Goal: Information Seeking & Learning: Learn about a topic

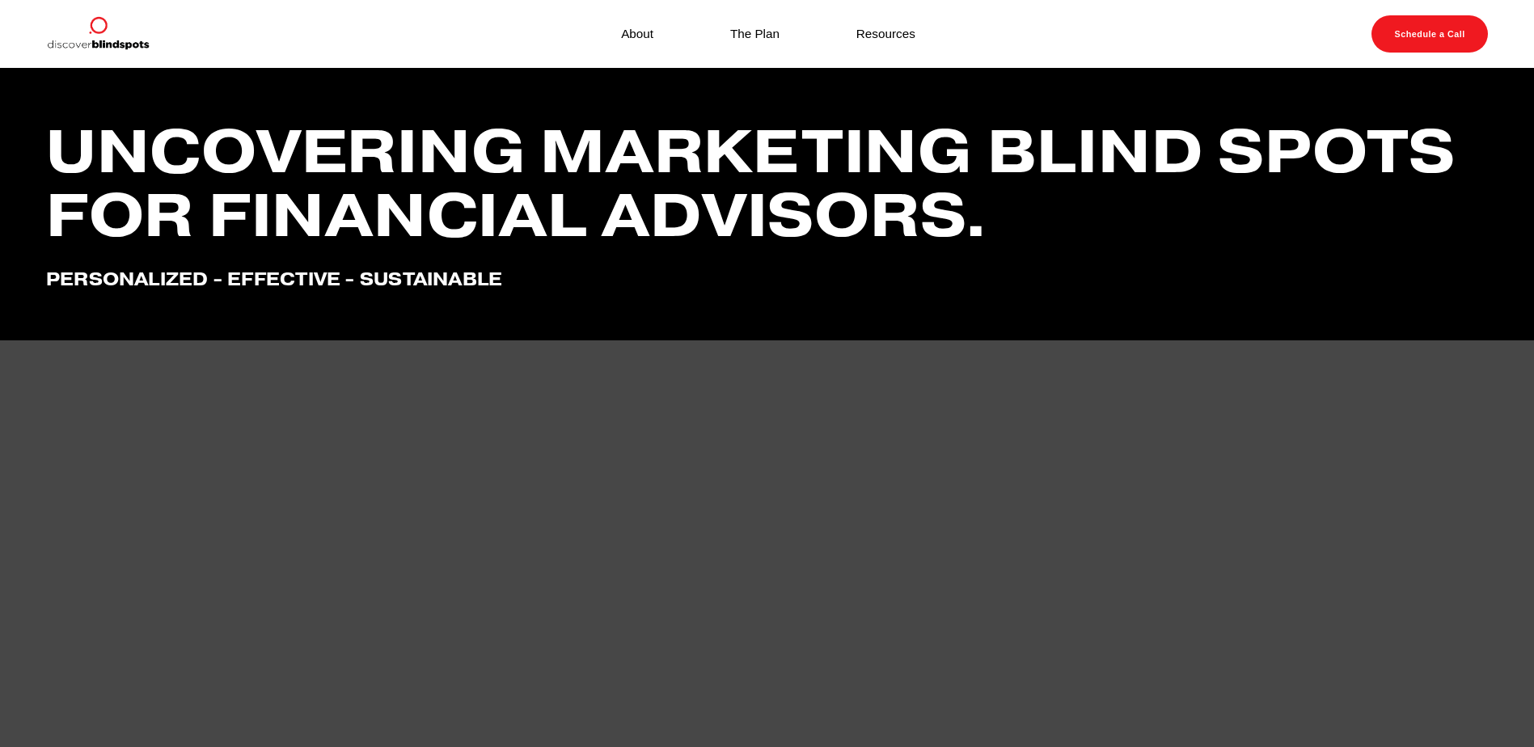
click at [633, 31] on link "About" at bounding box center [637, 34] width 32 height 22
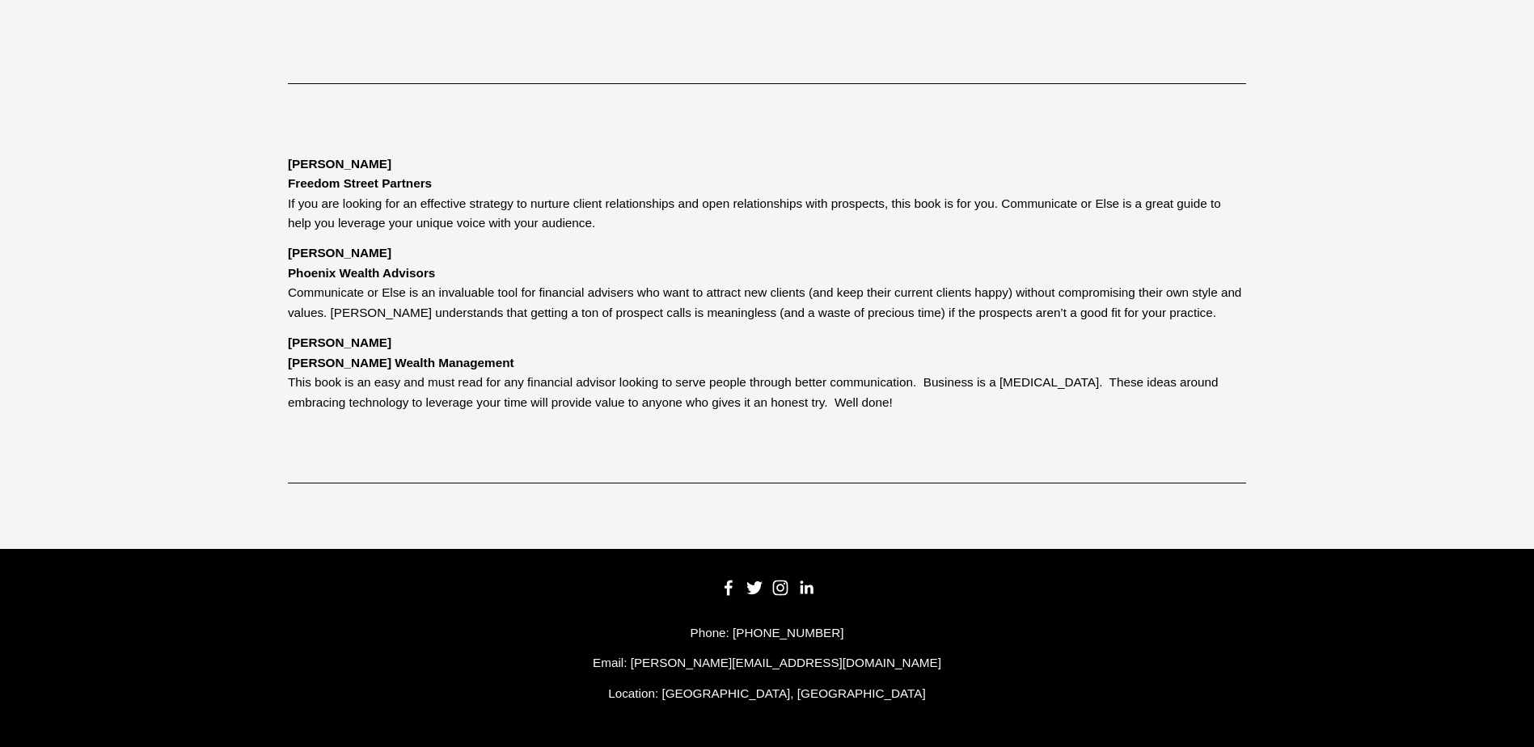
scroll to position [2687, 0]
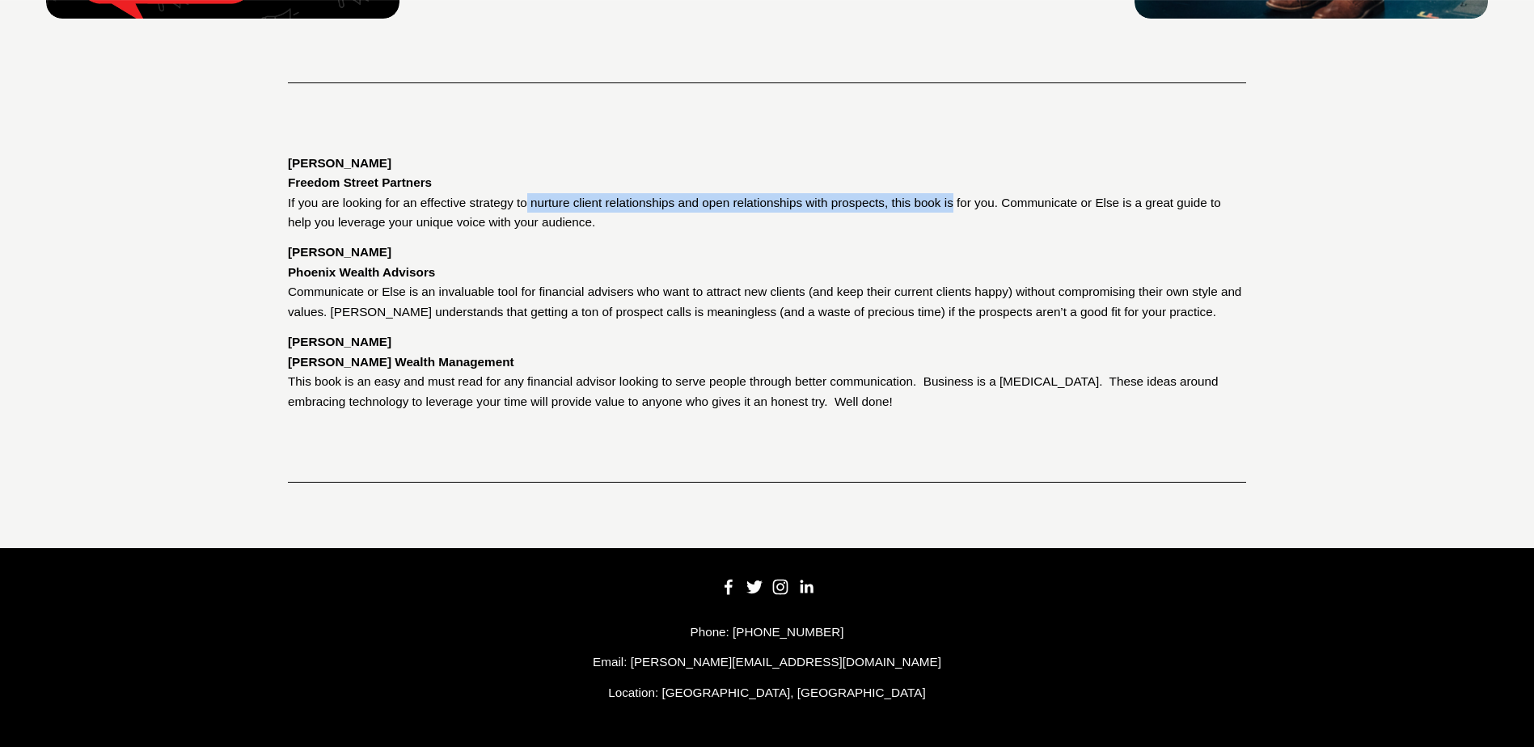
drag, startPoint x: 528, startPoint y: 202, endPoint x: 956, endPoint y: 196, distance: 427.8
click at [956, 196] on p "Scott Danner Freedom Street Partners If you are looking for an effective strate…" at bounding box center [767, 193] width 958 height 79
drag, startPoint x: 956, startPoint y: 196, endPoint x: 778, endPoint y: 301, distance: 206.2
click at [778, 301] on p "Michele Nettesheim Phoenix Wealth Advisors Communicate or Else is an invaluable…" at bounding box center [767, 282] width 958 height 79
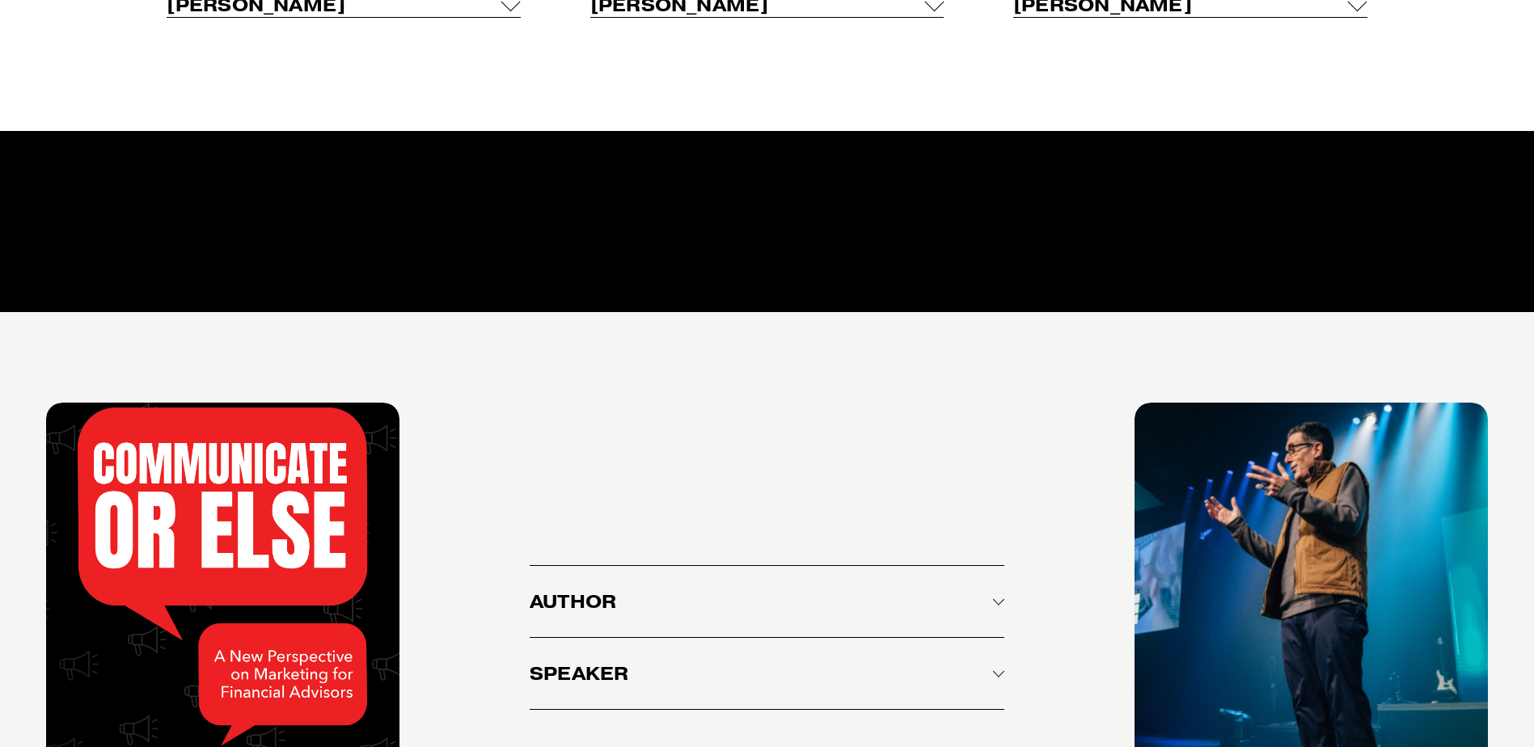
scroll to position [2040, 0]
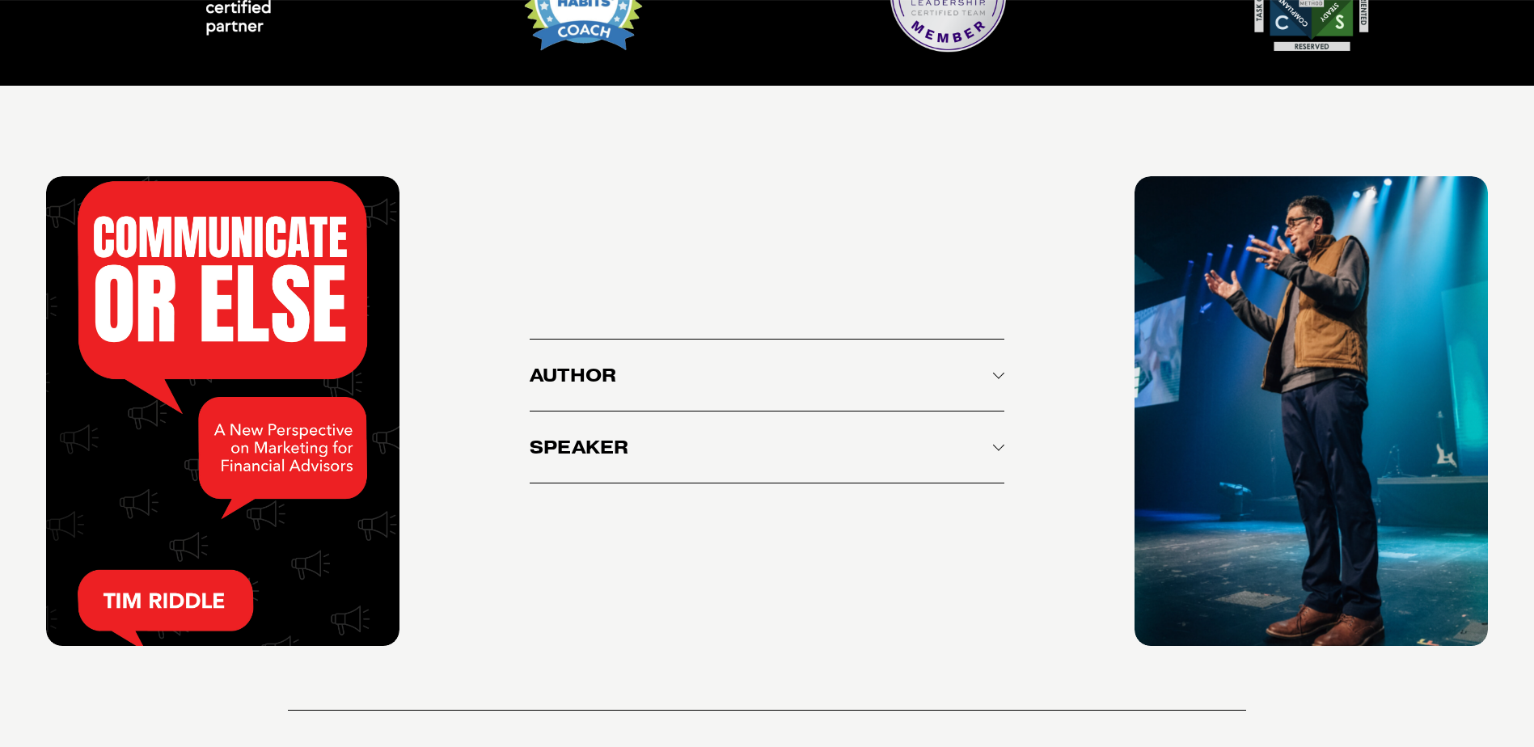
click at [754, 387] on span "Author" at bounding box center [761, 375] width 463 height 23
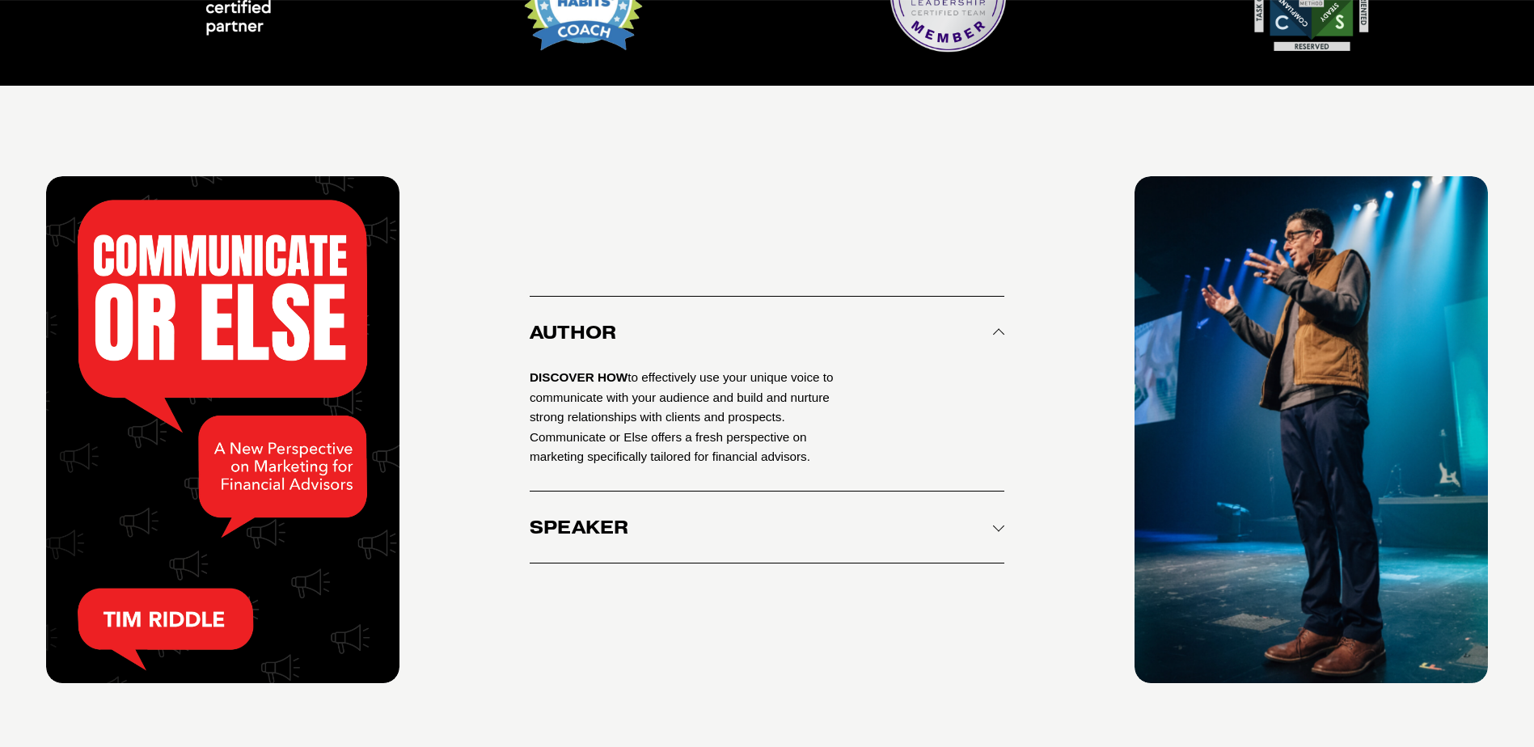
click at [698, 360] on button "Author" at bounding box center [767, 332] width 475 height 71
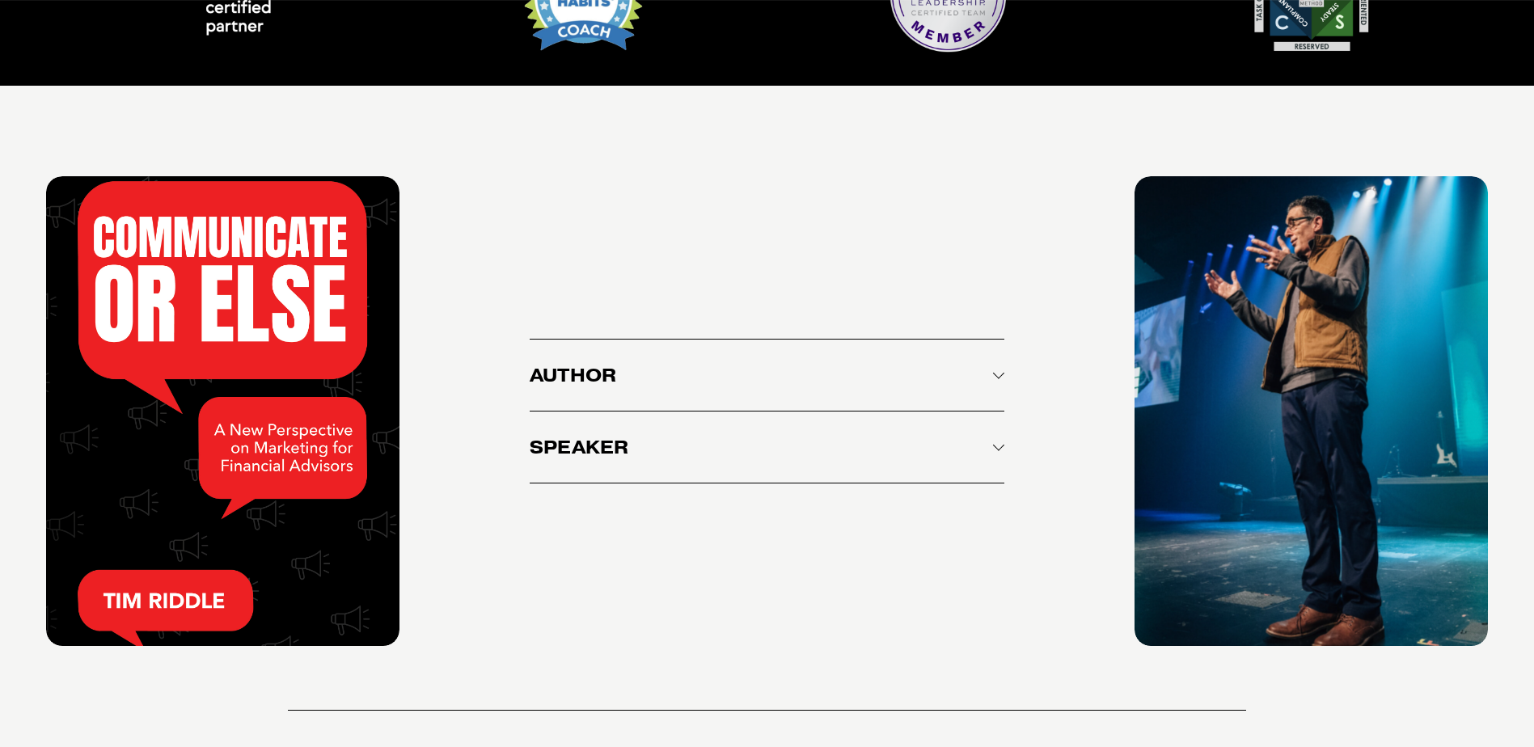
click at [638, 458] on span "Speaker" at bounding box center [761, 447] width 463 height 23
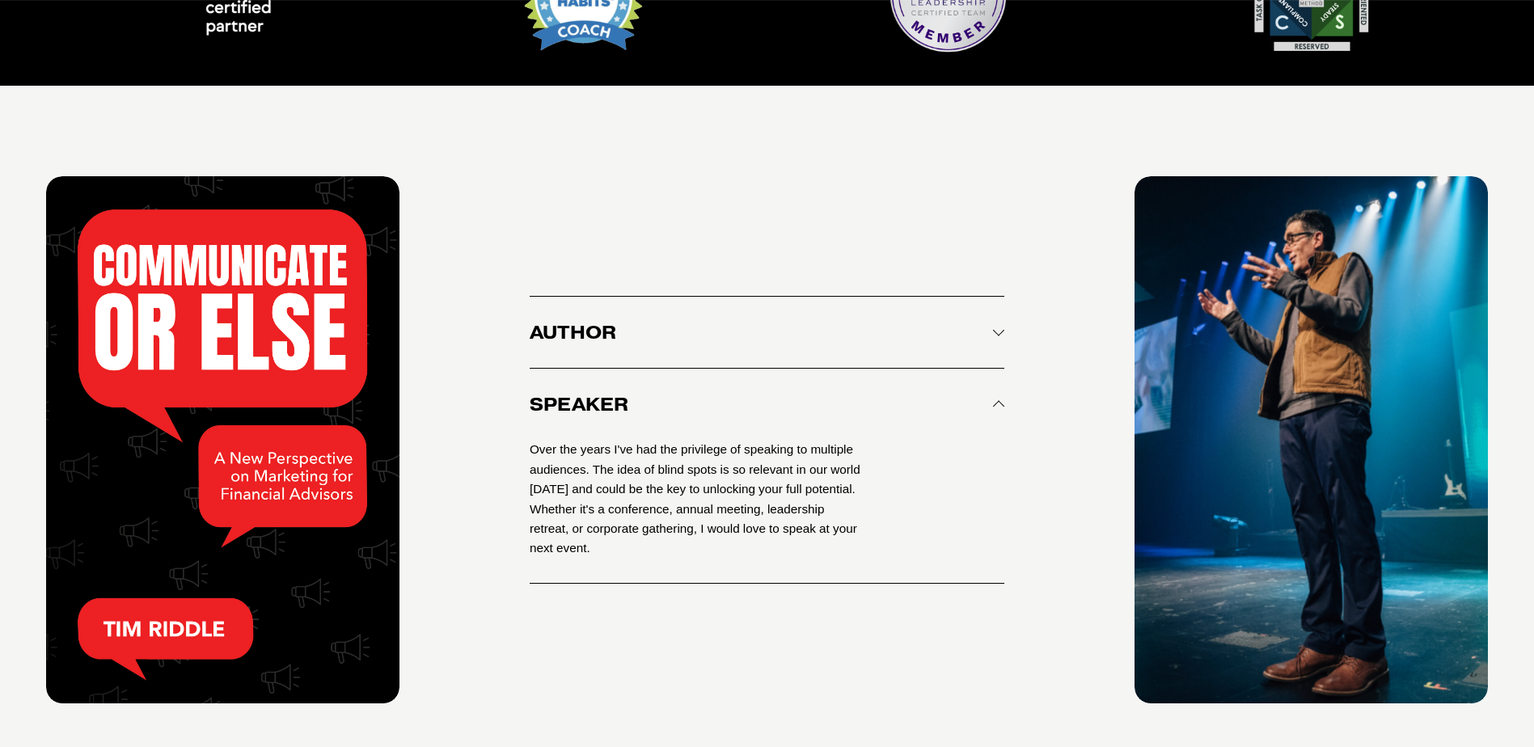
click at [633, 409] on span "Speaker" at bounding box center [761, 404] width 463 height 23
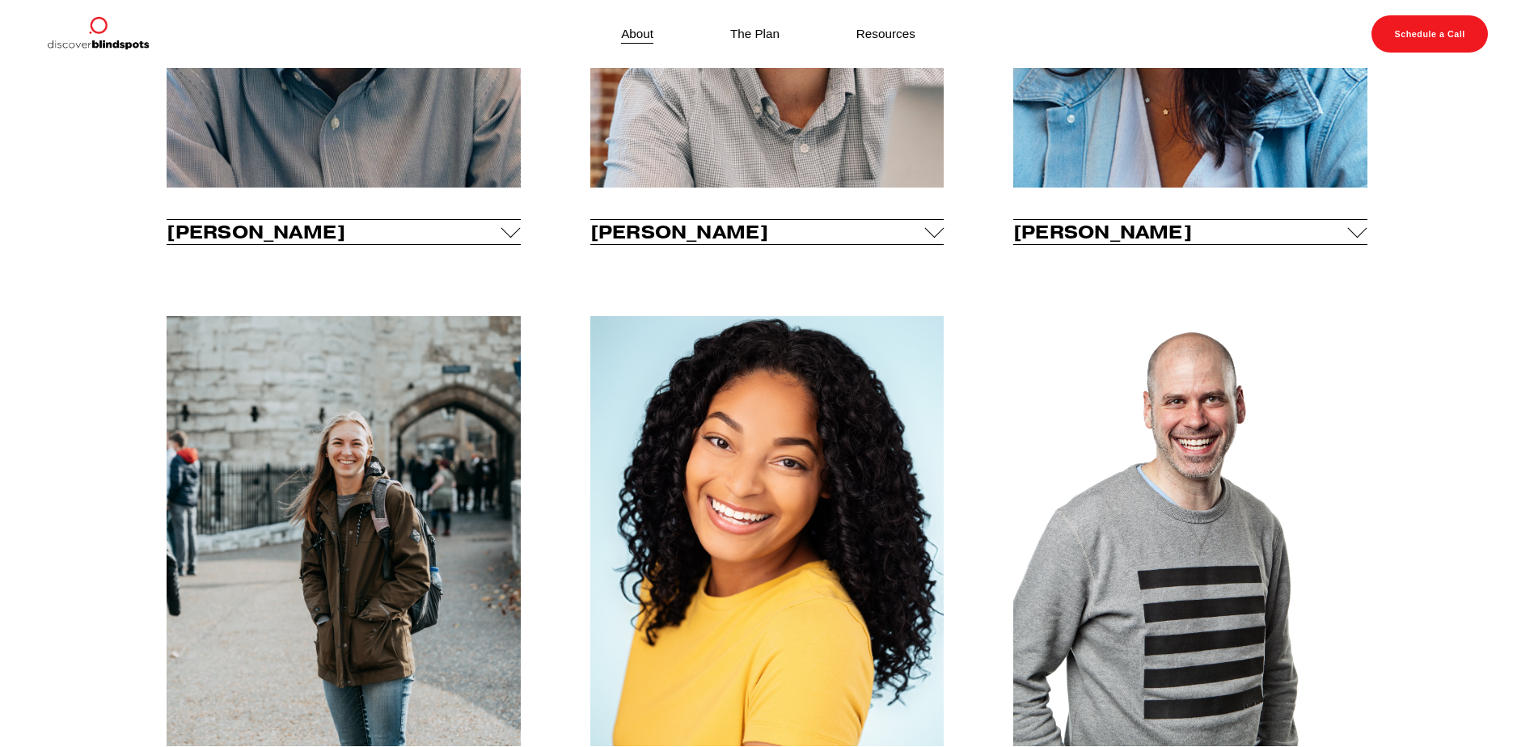
scroll to position [908, 0]
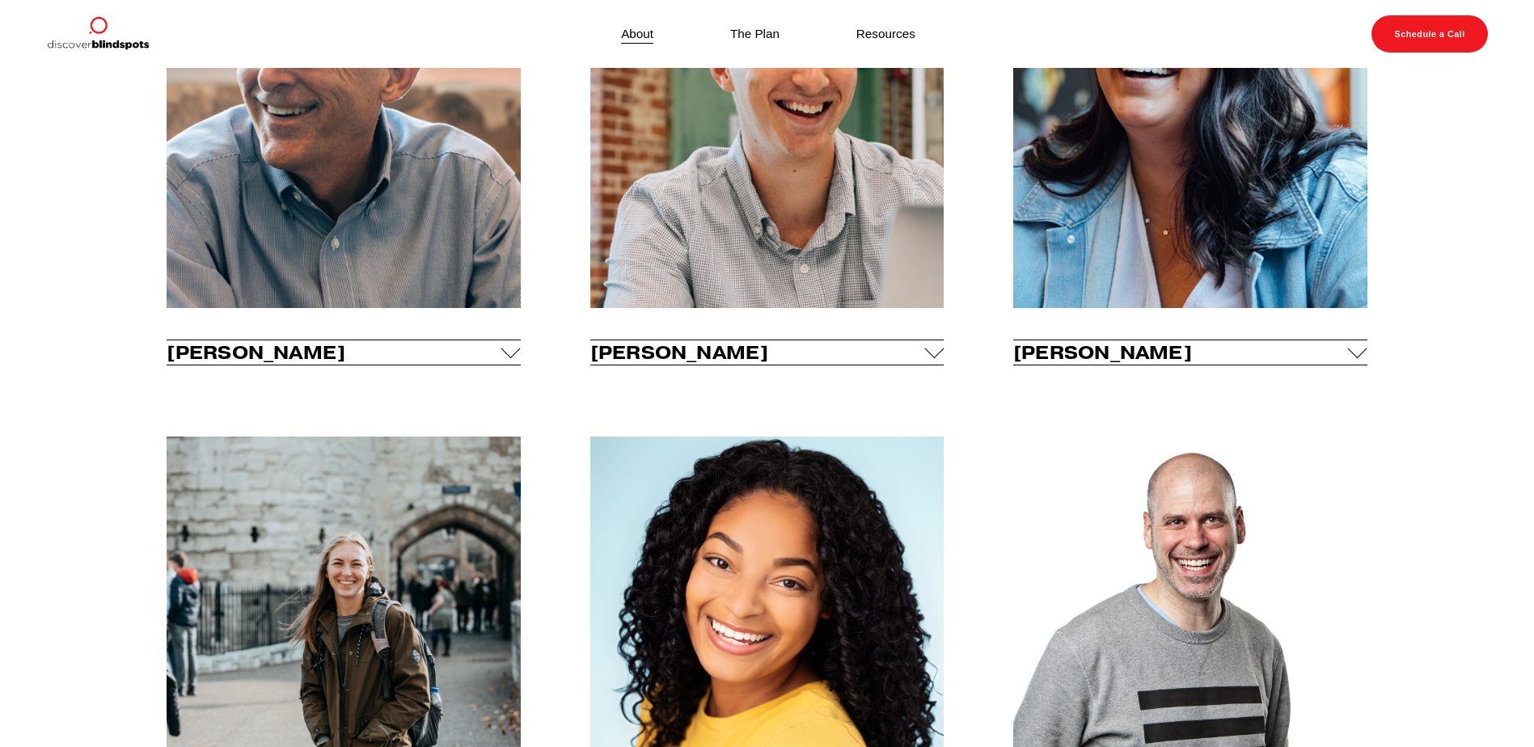
click at [408, 357] on span "Tim Riddle" at bounding box center [334, 352] width 335 height 23
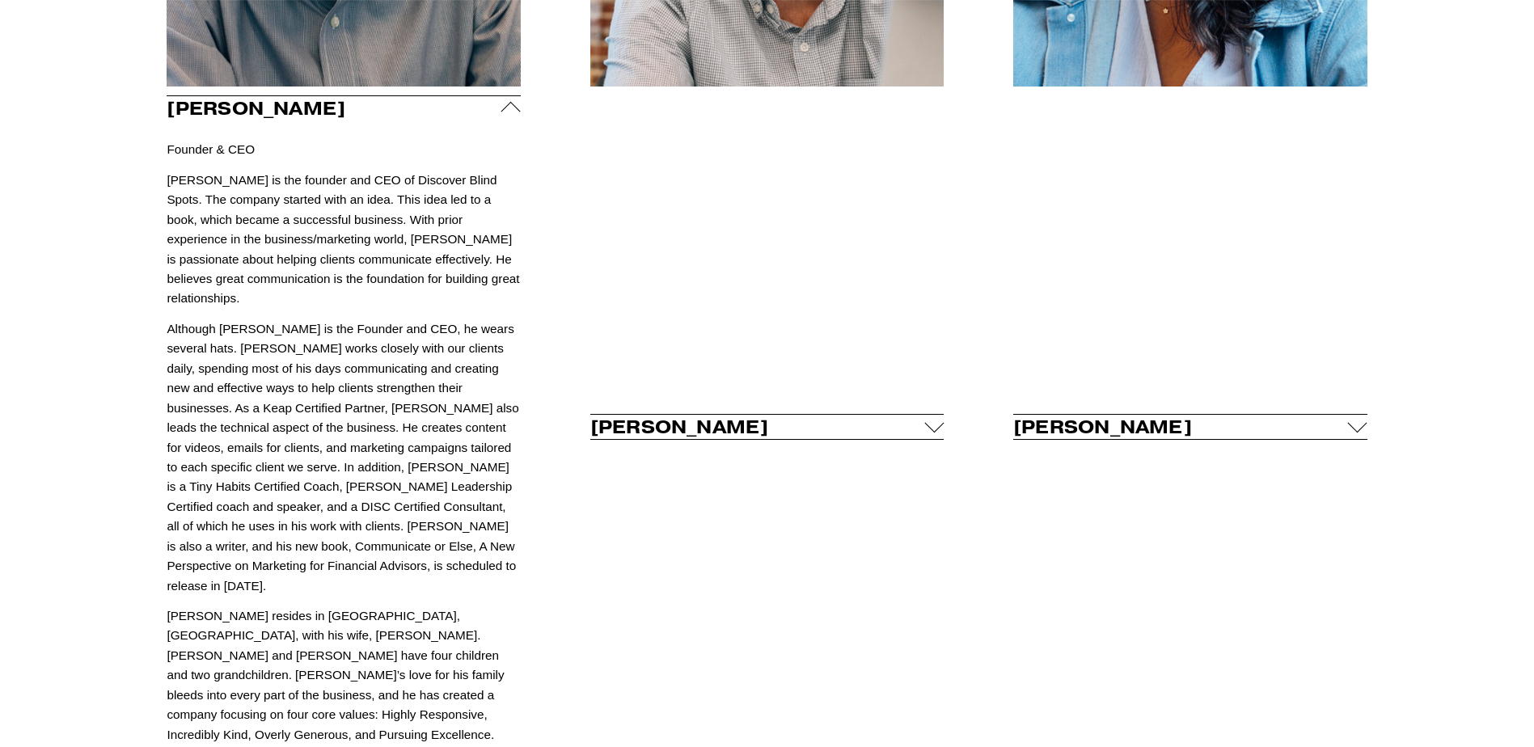
scroll to position [1151, 0]
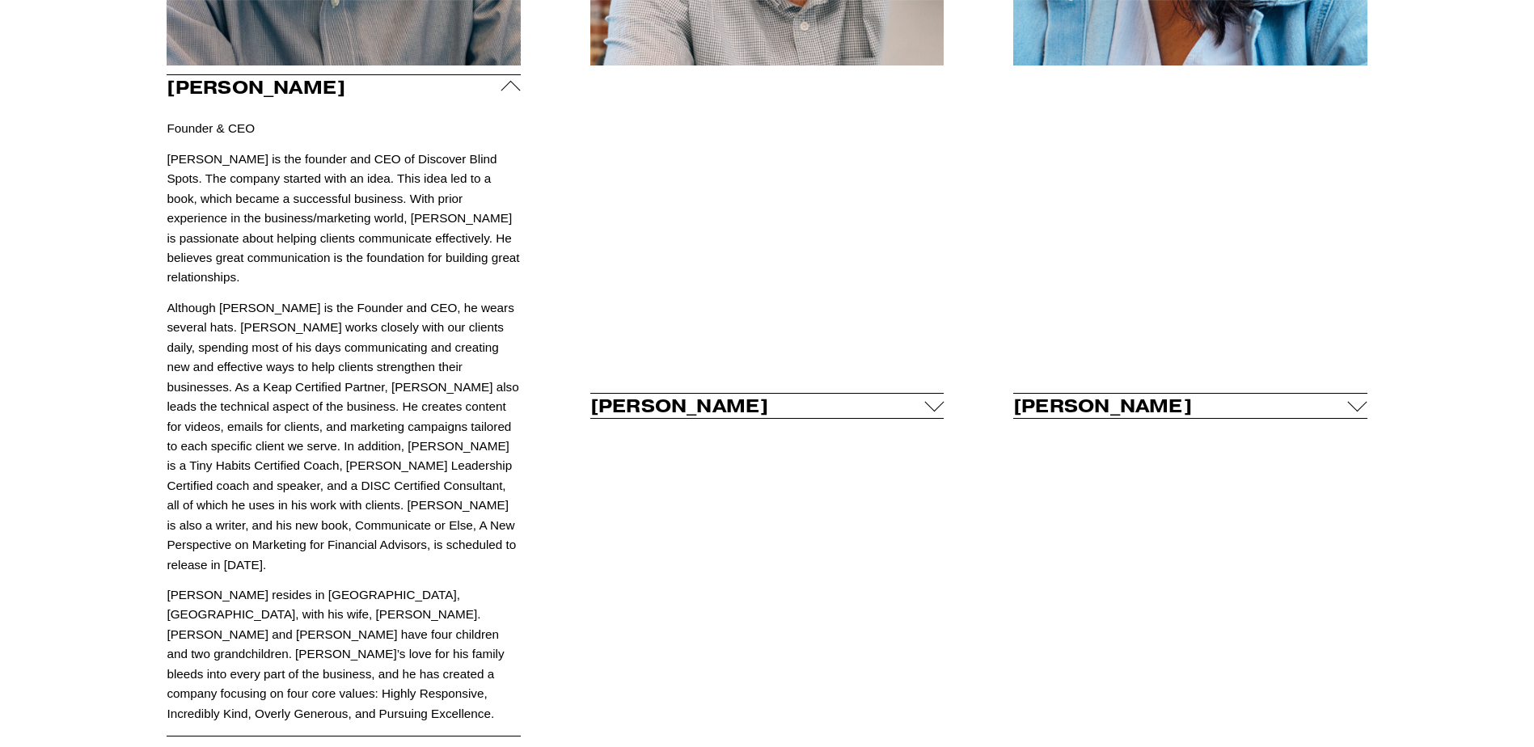
click at [509, 91] on div at bounding box center [510, 90] width 19 height 19
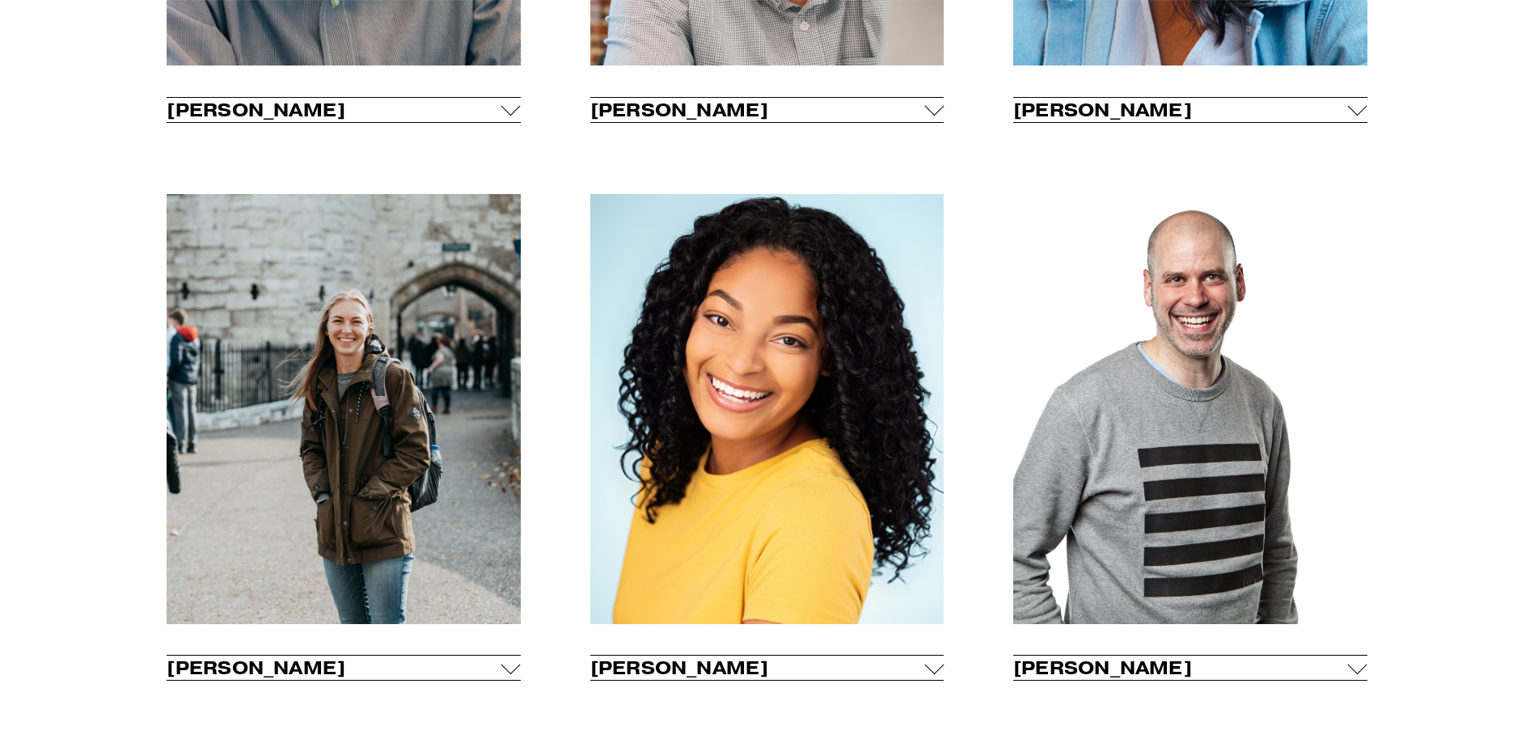
click at [925, 677] on div at bounding box center [933, 667] width 19 height 19
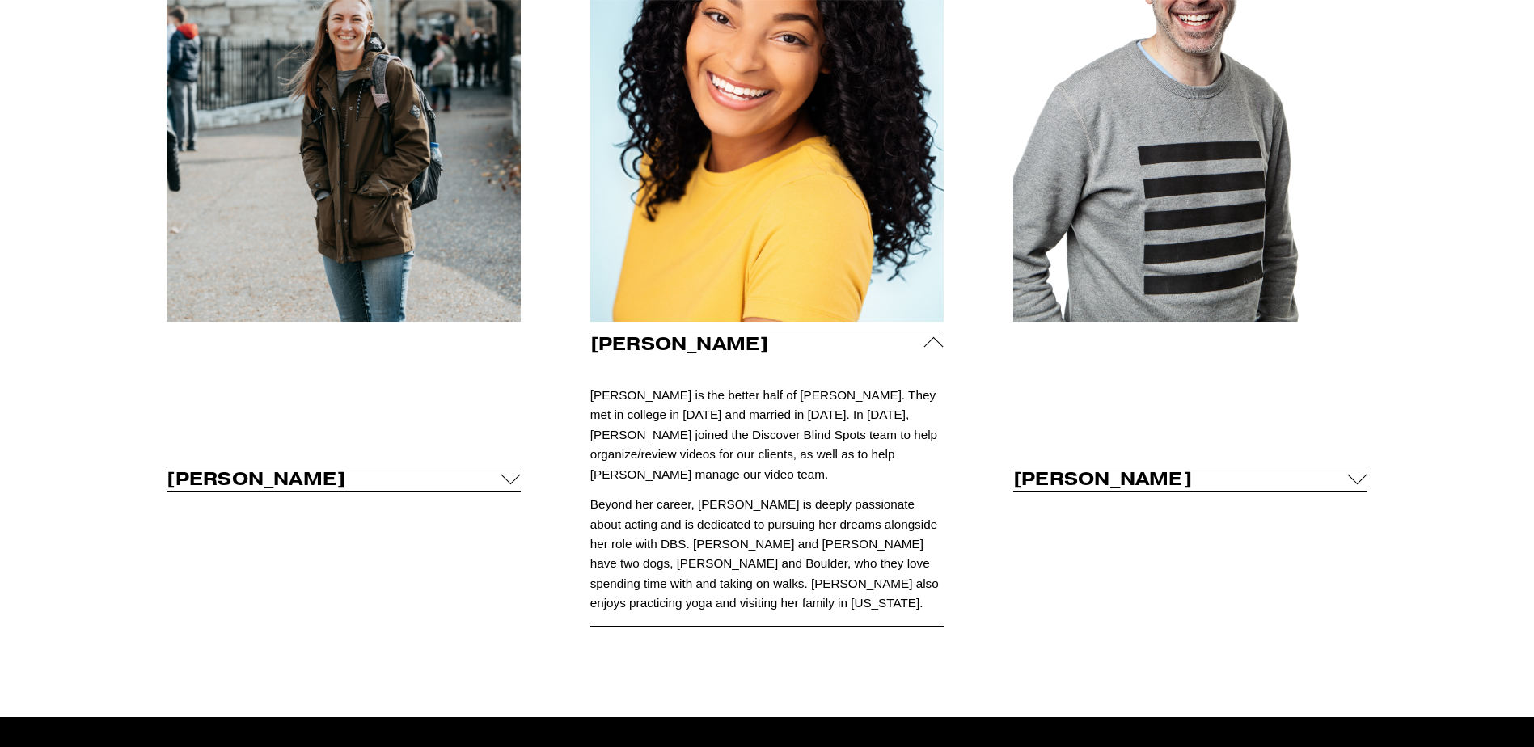
scroll to position [1474, 0]
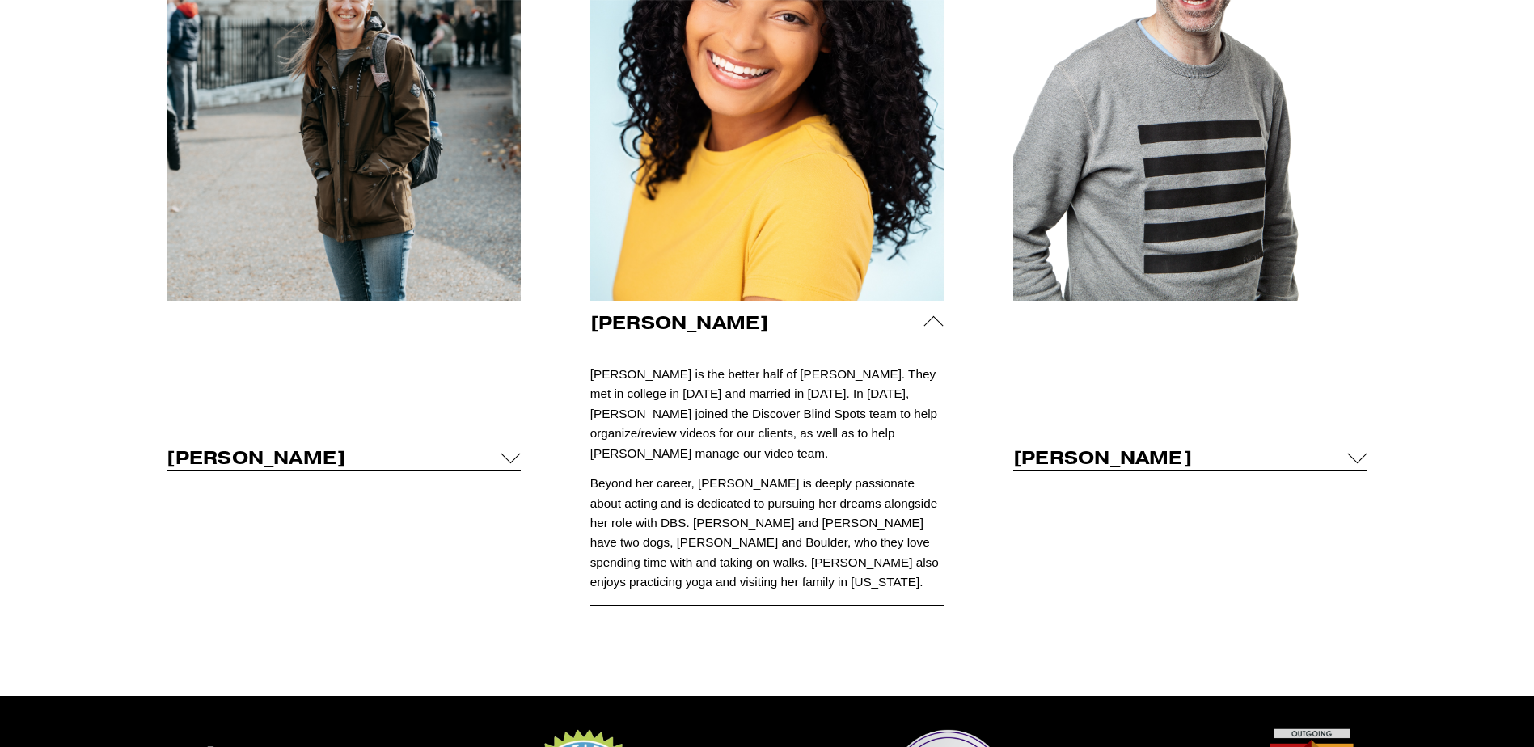
click at [923, 329] on span "Selena Riddle" at bounding box center [757, 322] width 335 height 23
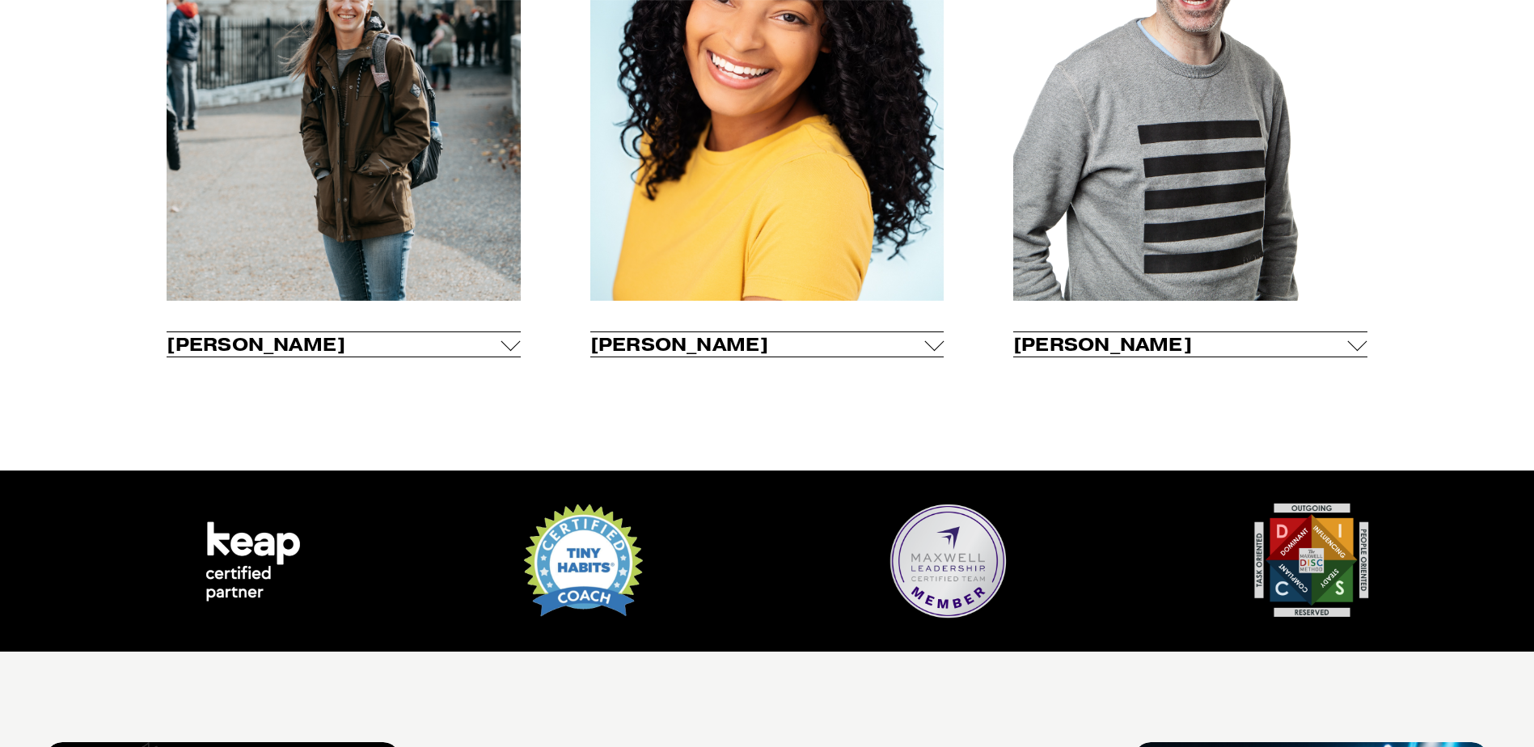
click at [511, 351] on div at bounding box center [510, 341] width 19 height 19
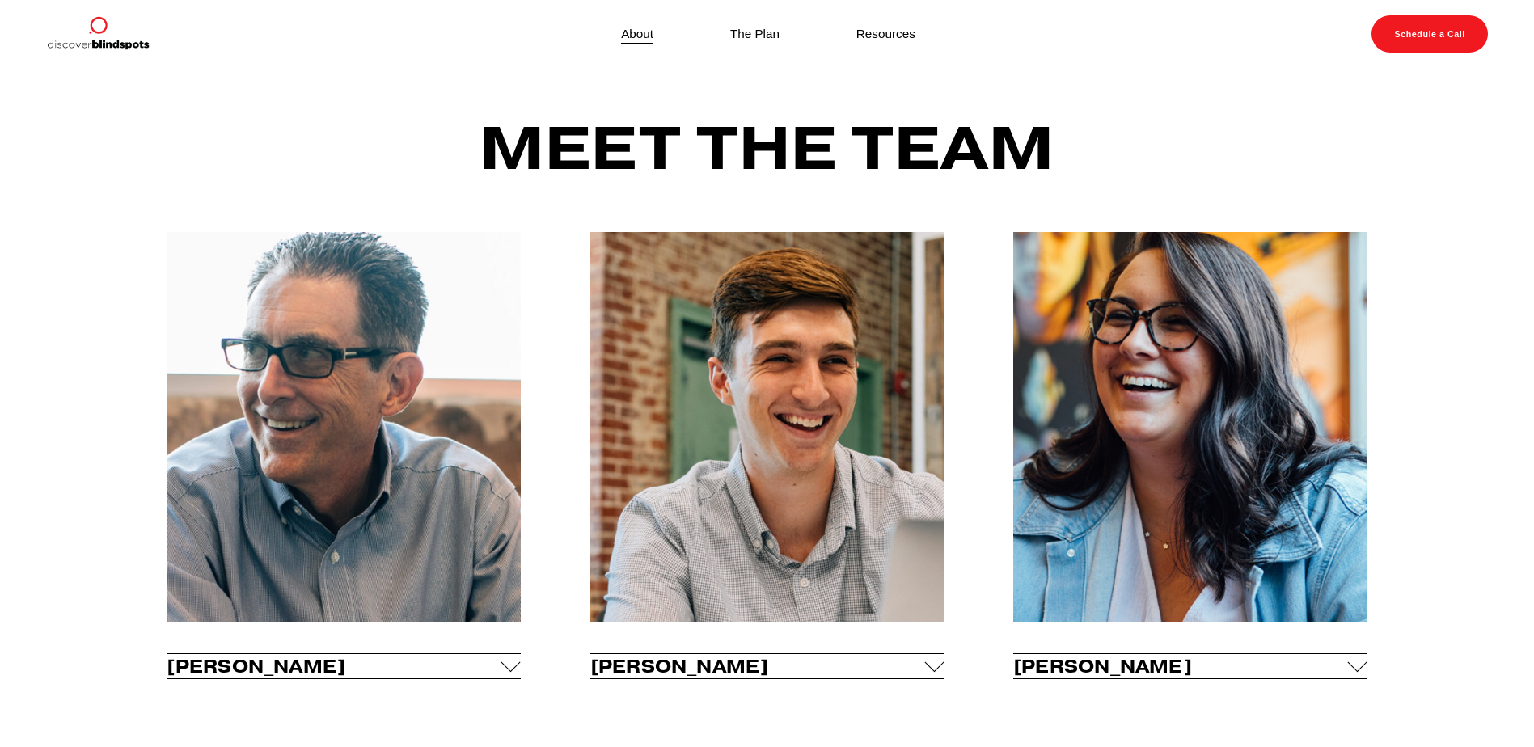
scroll to position [585, 0]
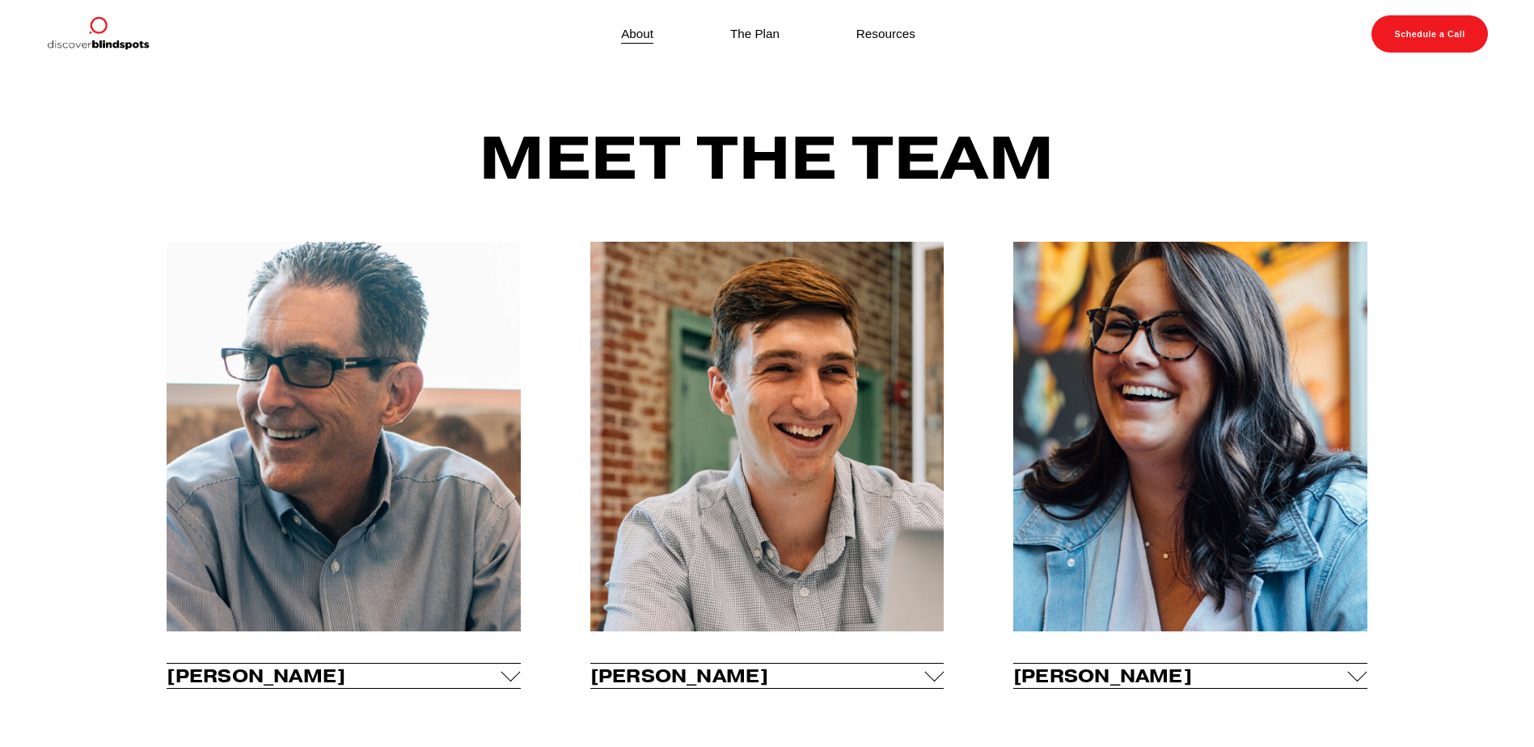
click at [934, 677] on div at bounding box center [933, 672] width 19 height 19
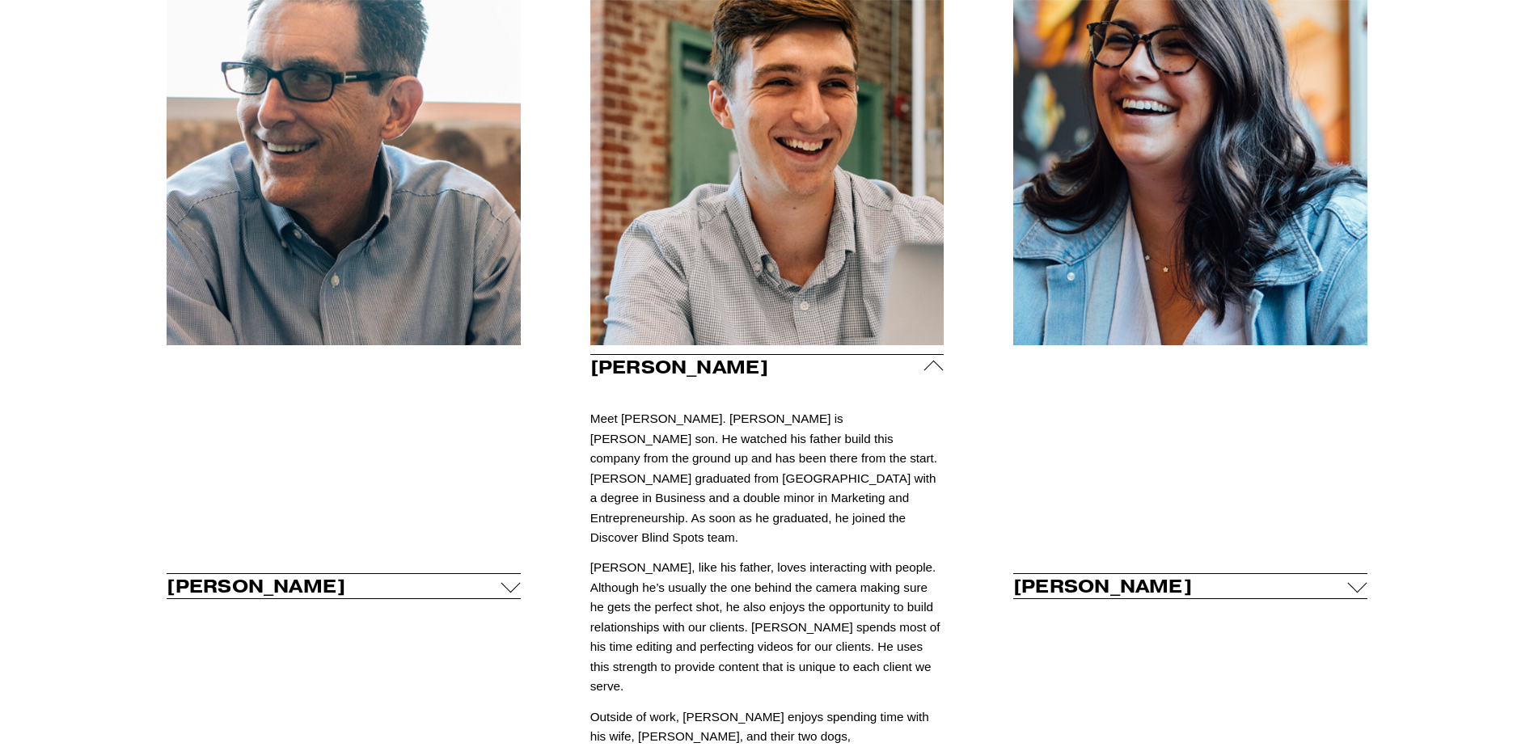
scroll to position [989, 0]
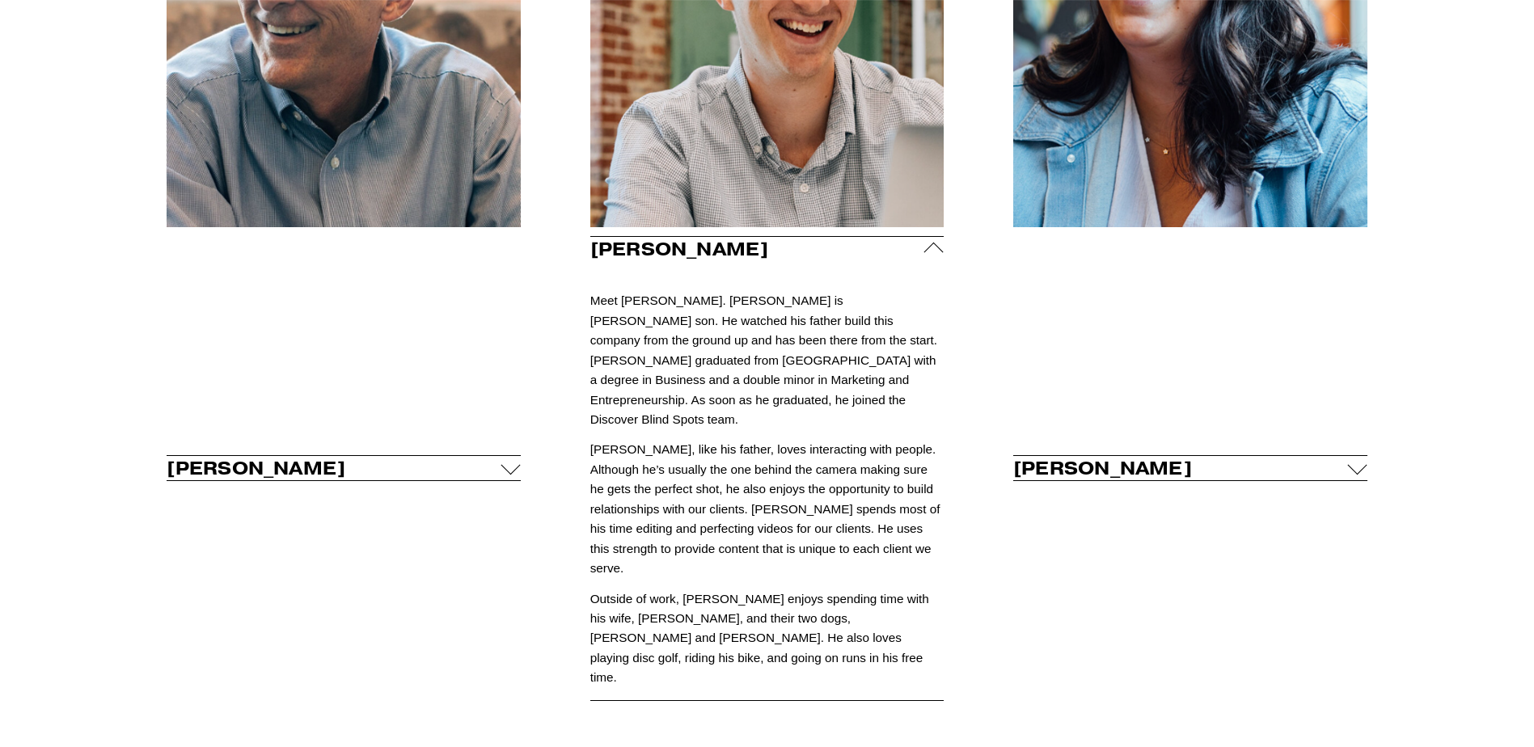
click at [930, 255] on div at bounding box center [933, 252] width 19 height 19
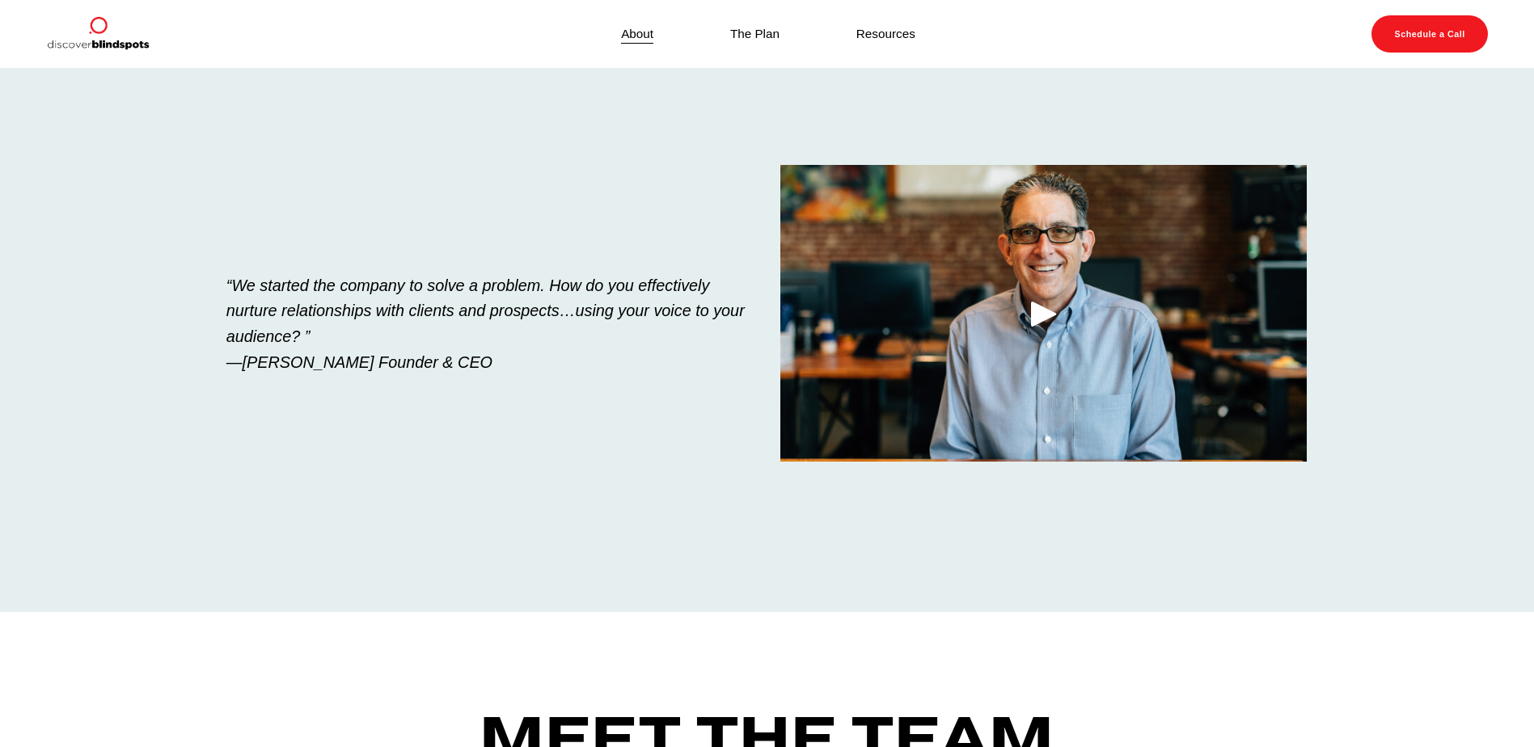
scroll to position [0, 0]
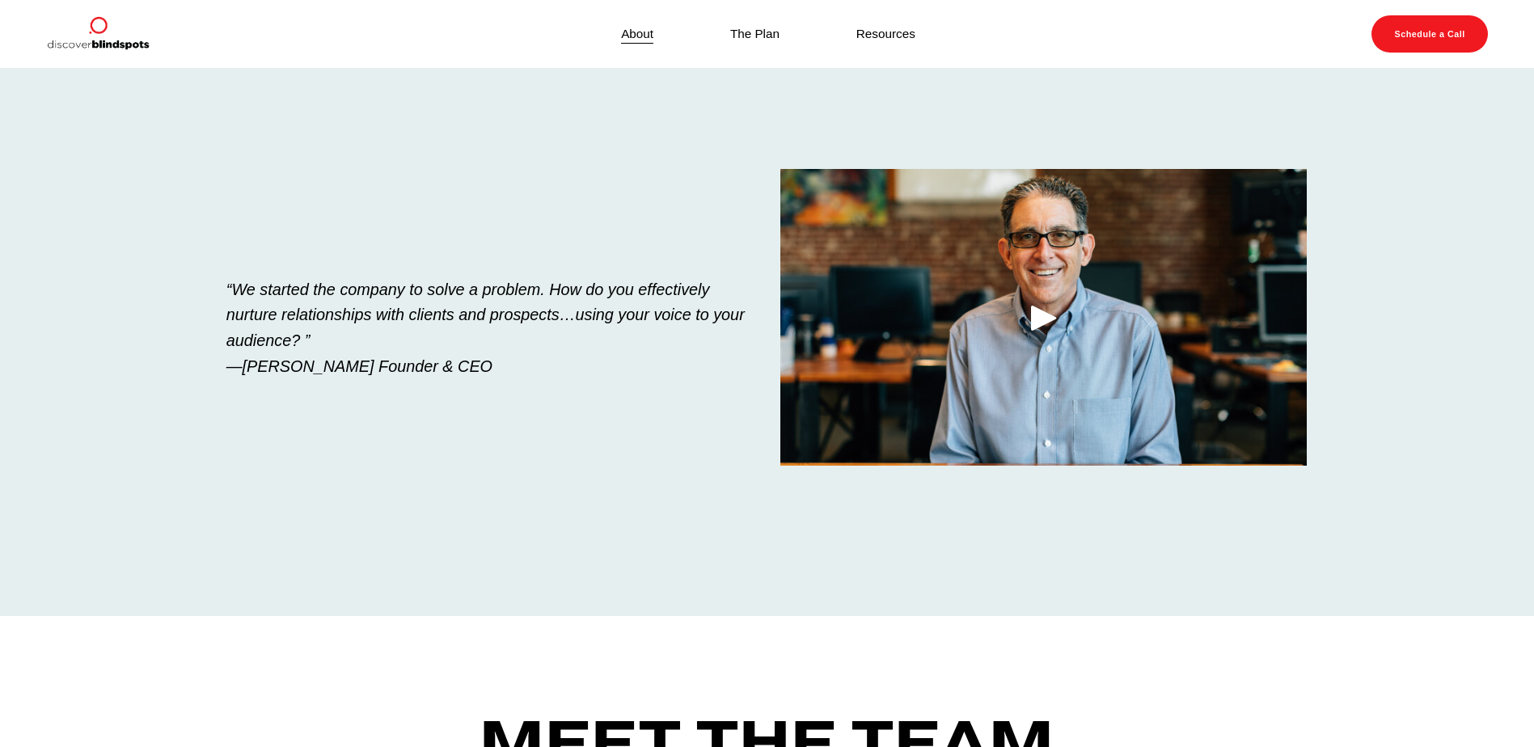
click at [753, 35] on link "The Plan" at bounding box center [754, 34] width 49 height 22
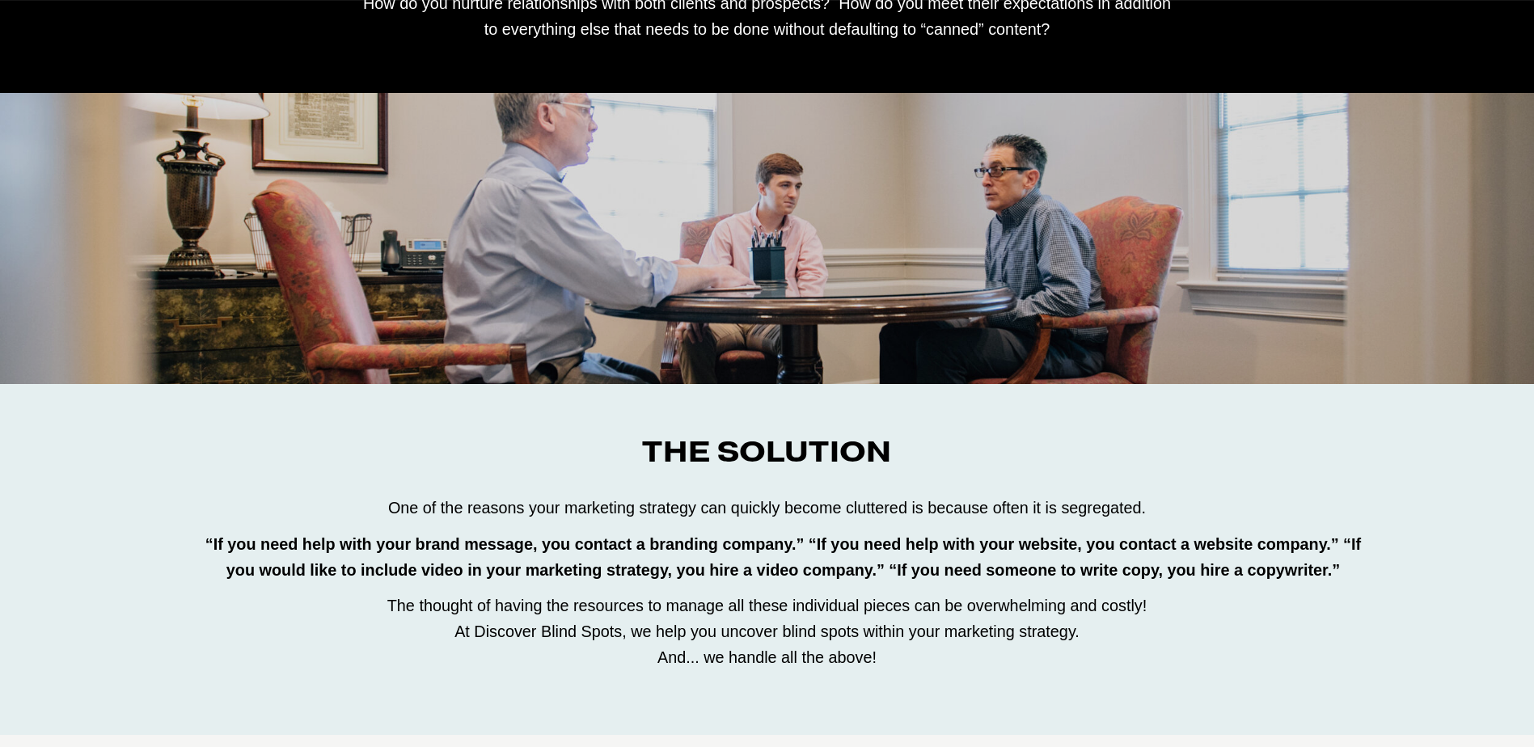
scroll to position [647, 0]
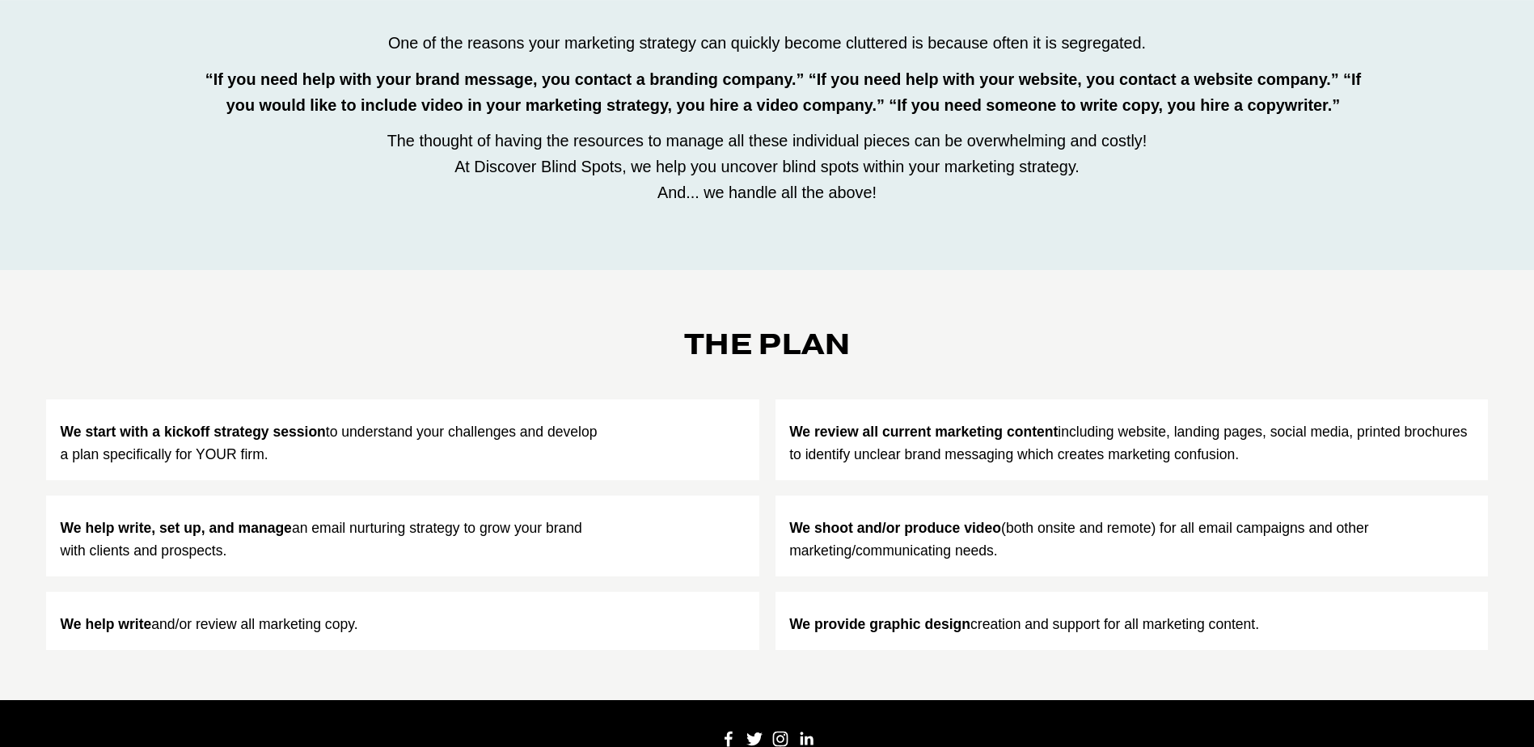
drag, startPoint x: 998, startPoint y: 554, endPoint x: 784, endPoint y: 555, distance: 213.5
click at [784, 555] on li "We shoot and/or produce video (both onsite and remote) for all email campaigns …" at bounding box center [1131, 536] width 713 height 81
drag, startPoint x: 784, startPoint y: 555, endPoint x: 931, endPoint y: 553, distance: 146.4
click at [931, 553] on p "We shoot and/or produce video (both onsite and remote) for all email campaigns …" at bounding box center [1131, 539] width 684 height 45
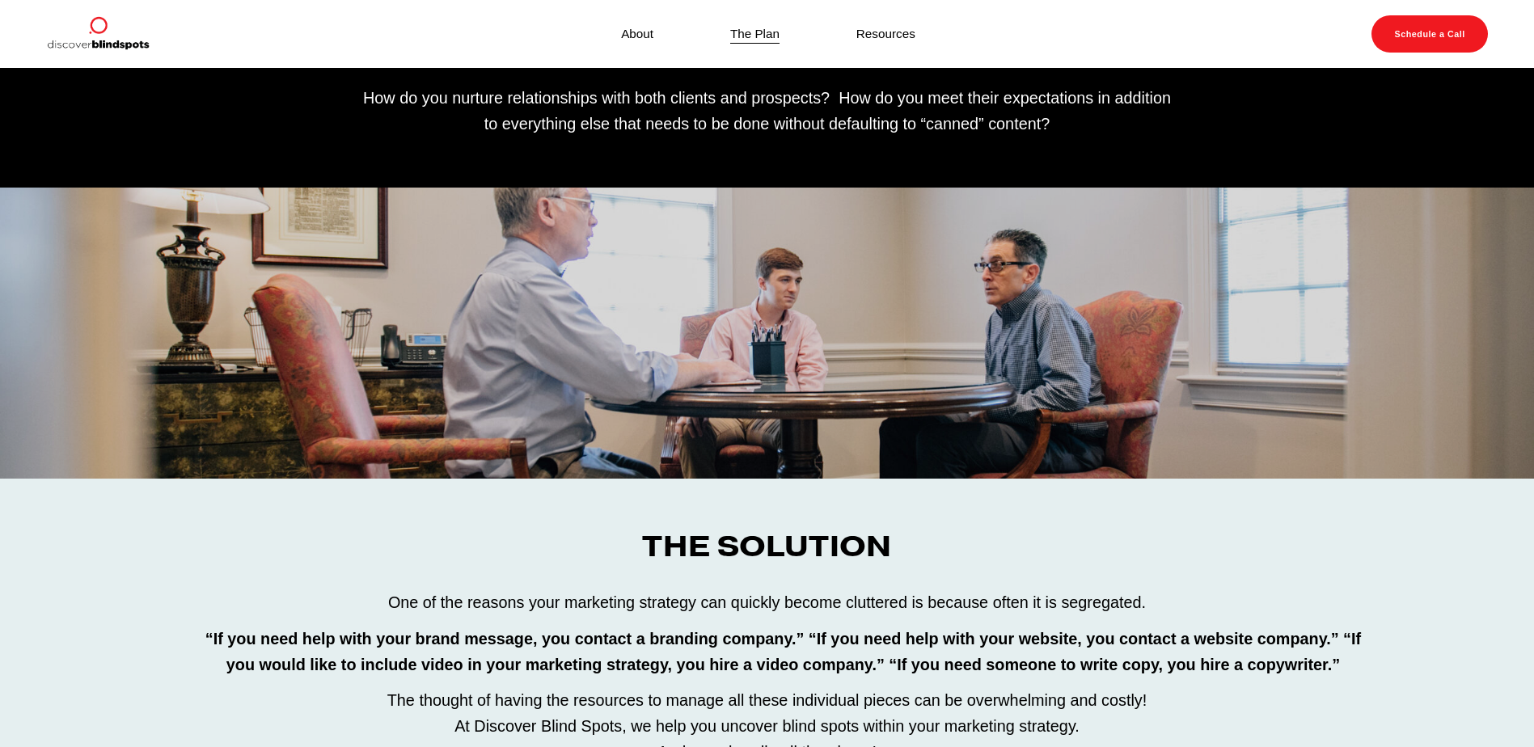
scroll to position [0, 0]
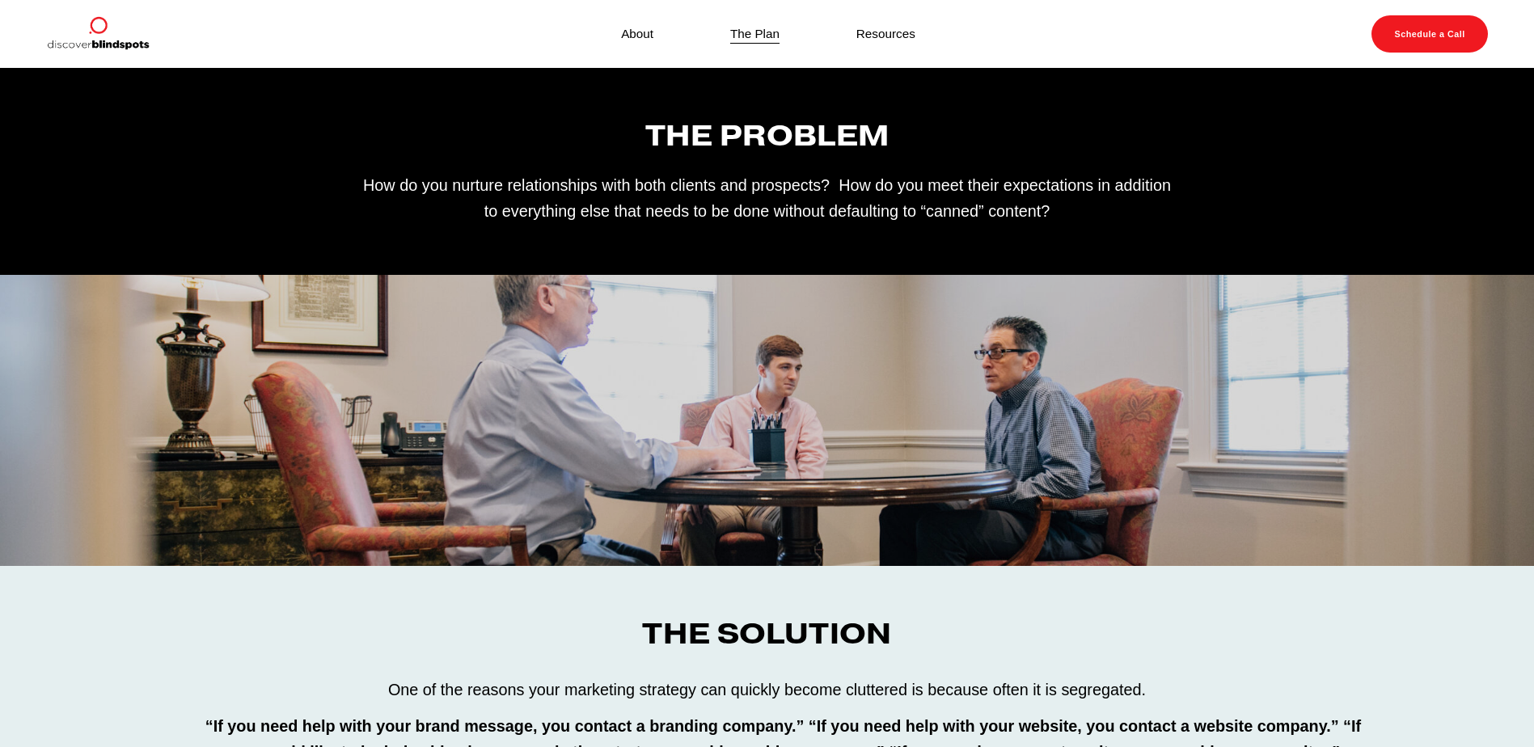
click at [888, 22] on div "About The Plan Resources" at bounding box center [529, 33] width 966 height 37
click at [888, 27] on link "Resources" at bounding box center [885, 34] width 59 height 22
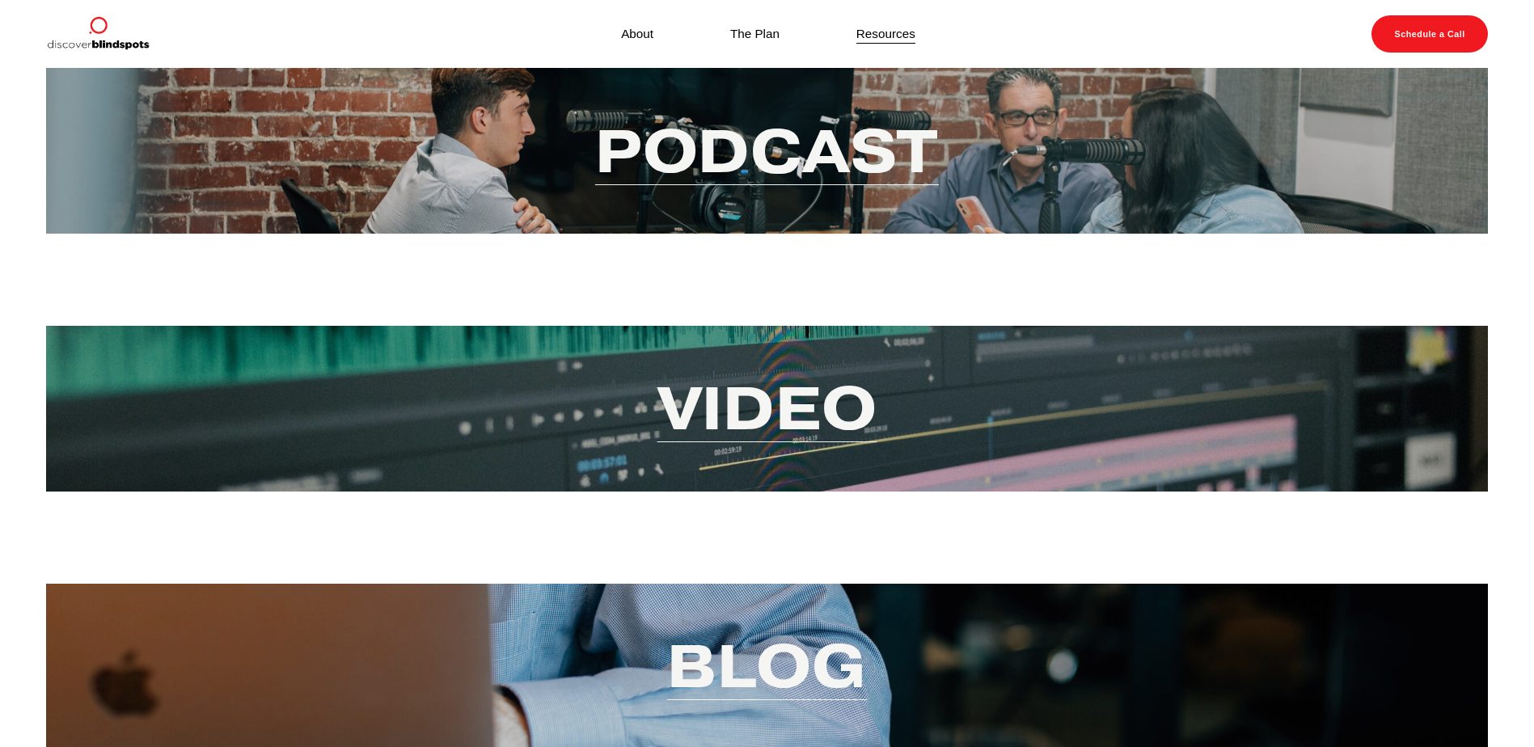
click at [79, 36] on img at bounding box center [97, 33] width 103 height 37
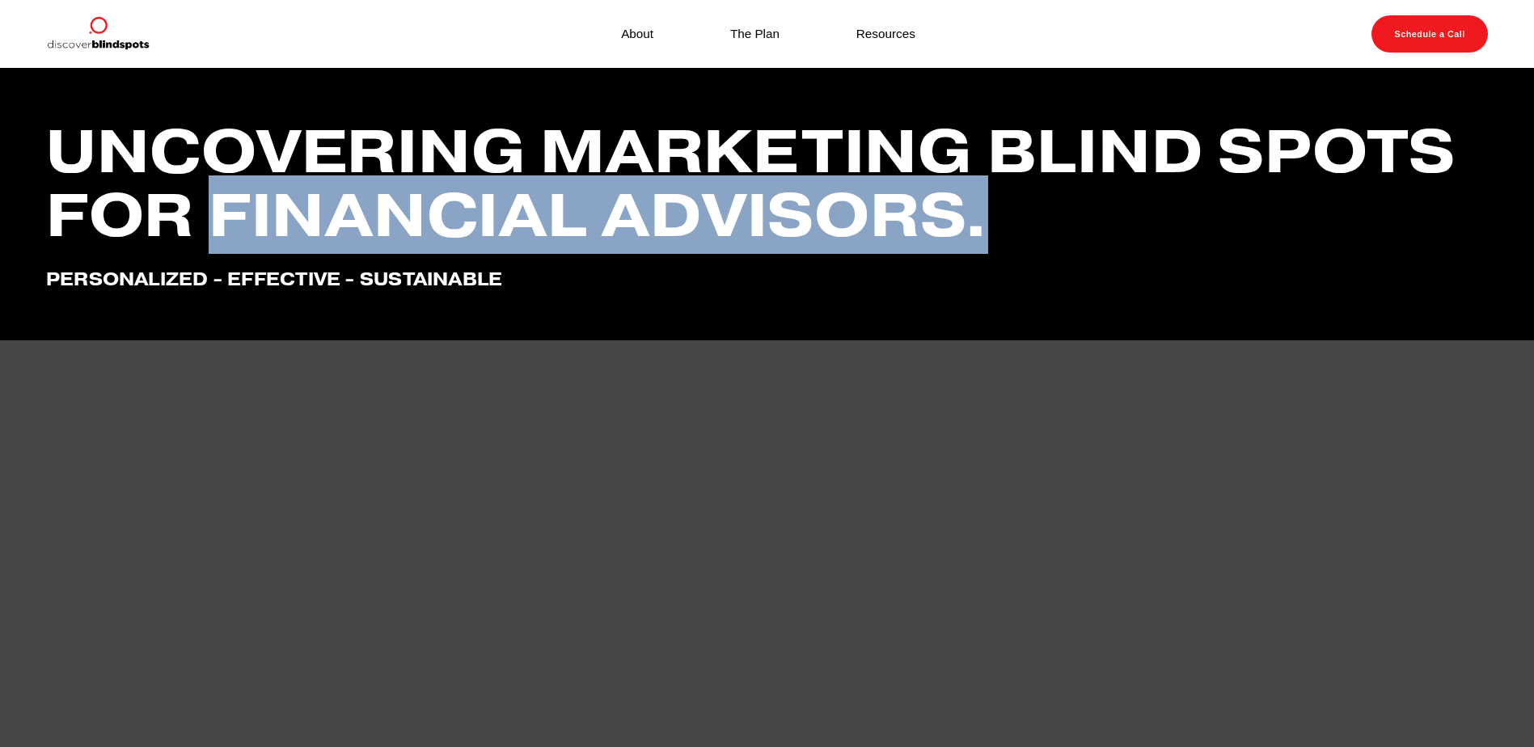
drag, startPoint x: 214, startPoint y: 221, endPoint x: 1049, endPoint y: 221, distance: 834.5
click at [1049, 221] on h1 "Uncovering marketing blind spots for financial advisors." at bounding box center [767, 183] width 1442 height 129
click at [852, 214] on h1 "Uncovering marketing blind spots for financial advisors." at bounding box center [767, 183] width 1442 height 129
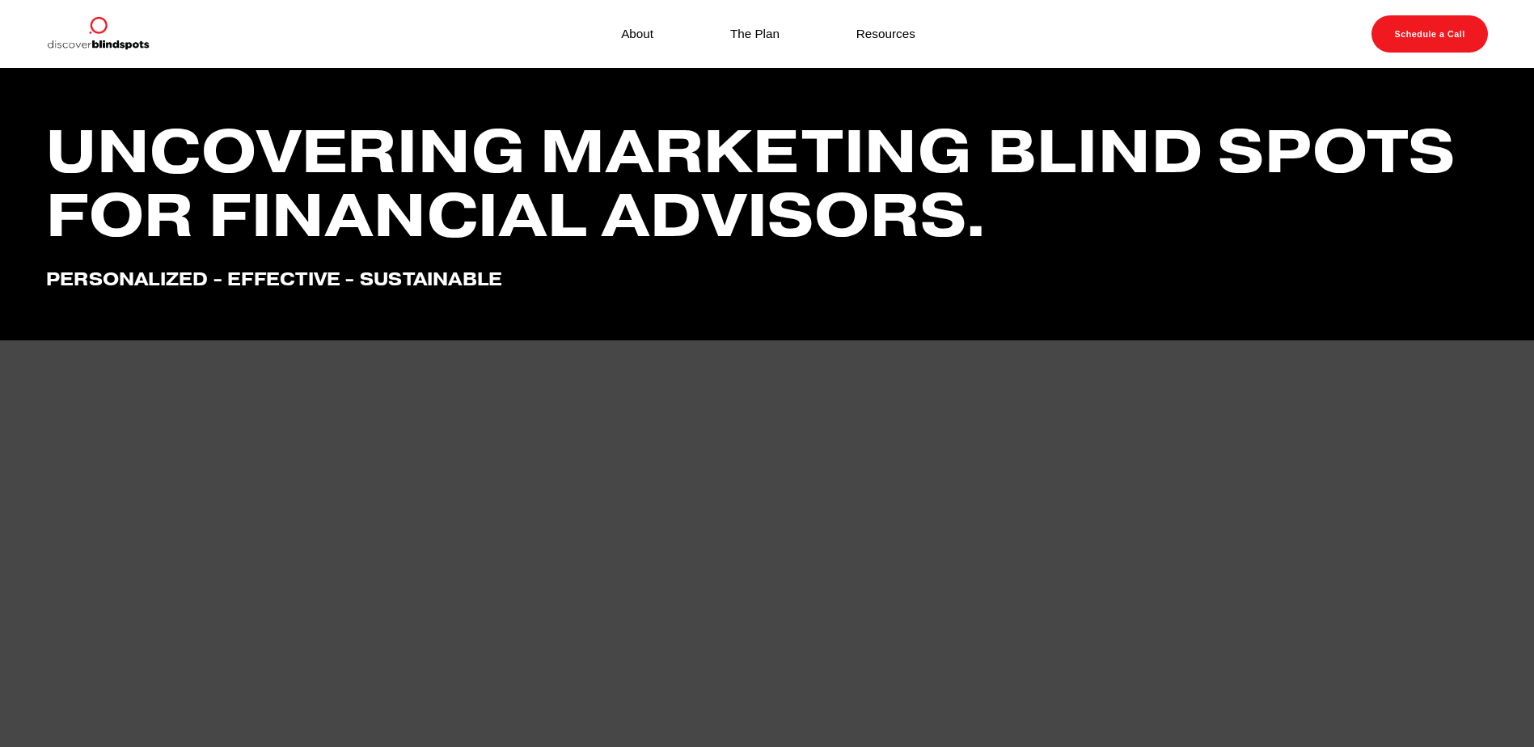
click at [351, 243] on h1 "Uncovering marketing blind spots for financial advisors." at bounding box center [767, 183] width 1442 height 129
